Goal: Check status: Verify the current state of an ongoing process or item

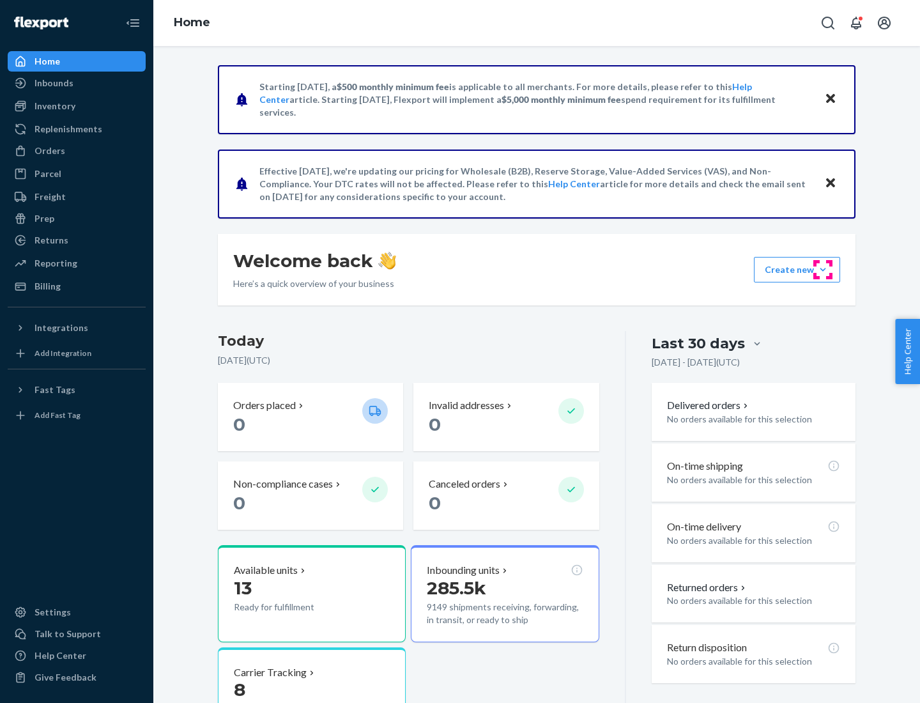
click at [823, 270] on button "Create new Create new inbound Create new order Create new product" at bounding box center [797, 270] width 86 height 26
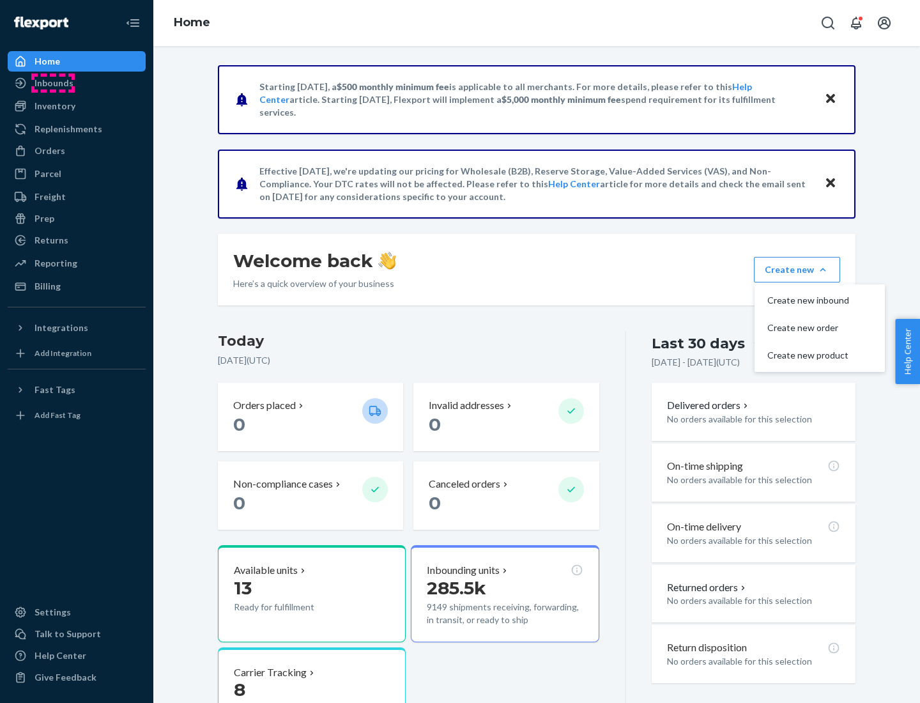
click at [53, 83] on div "Inbounds" at bounding box center [54, 83] width 39 height 13
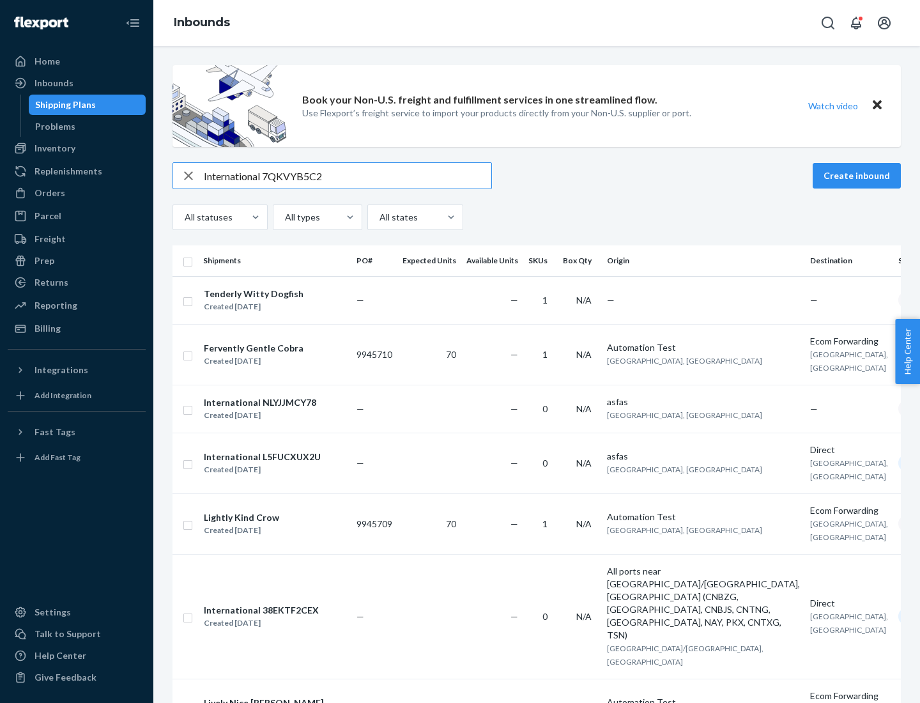
type input "International 7QKVYB5C29"
click at [283, 300] on div "Created [DATE]" at bounding box center [254, 306] width 100 height 13
